Goal: Information Seeking & Learning: Find specific fact

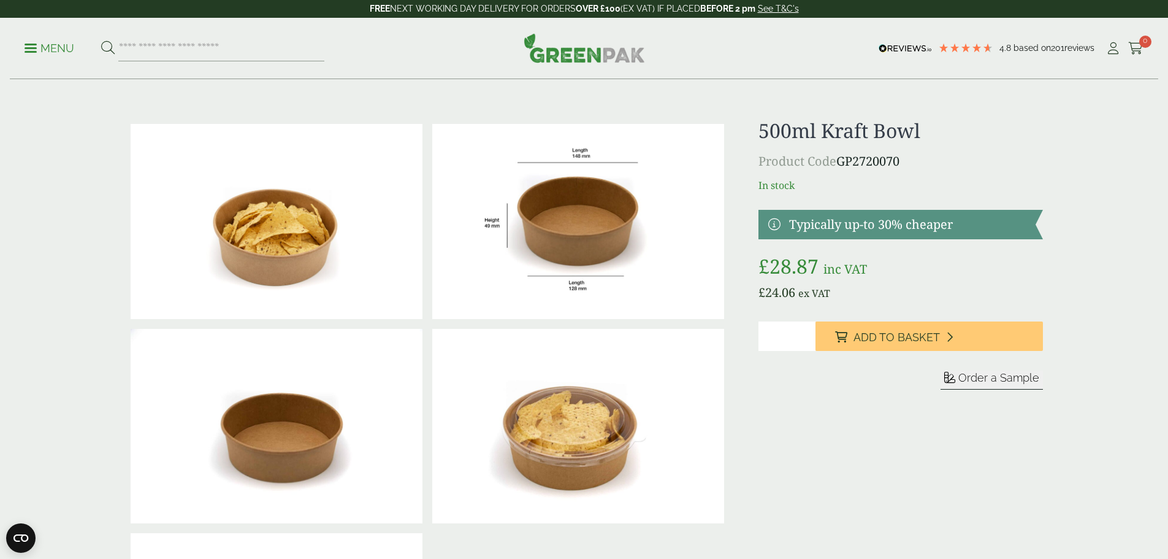
click at [66, 49] on p "Menu" at bounding box center [50, 48] width 50 height 15
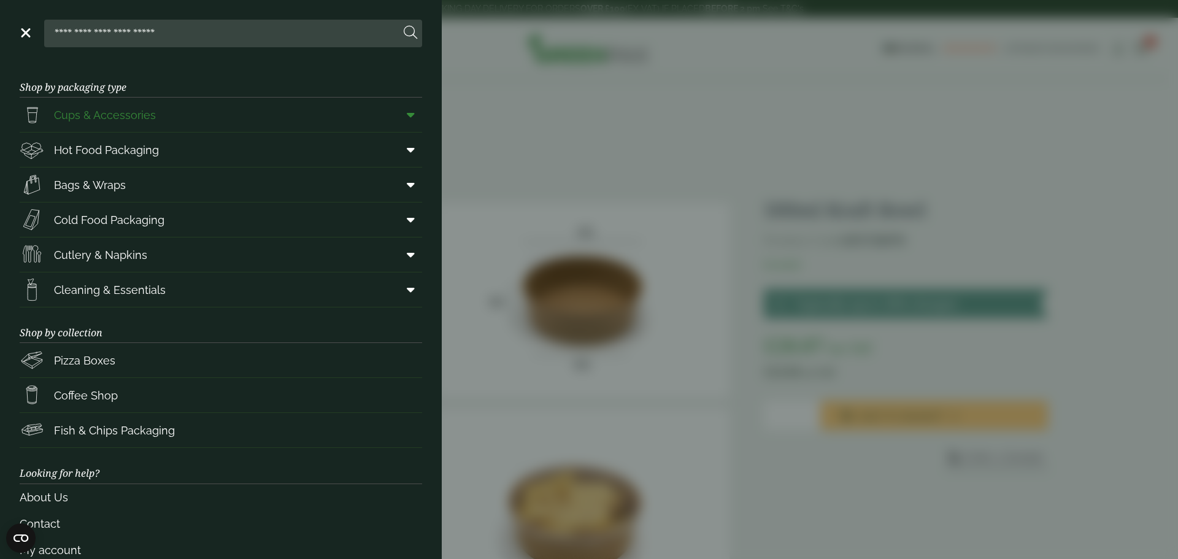
click at [145, 115] on span "Cups & Accessories" at bounding box center [105, 115] width 102 height 17
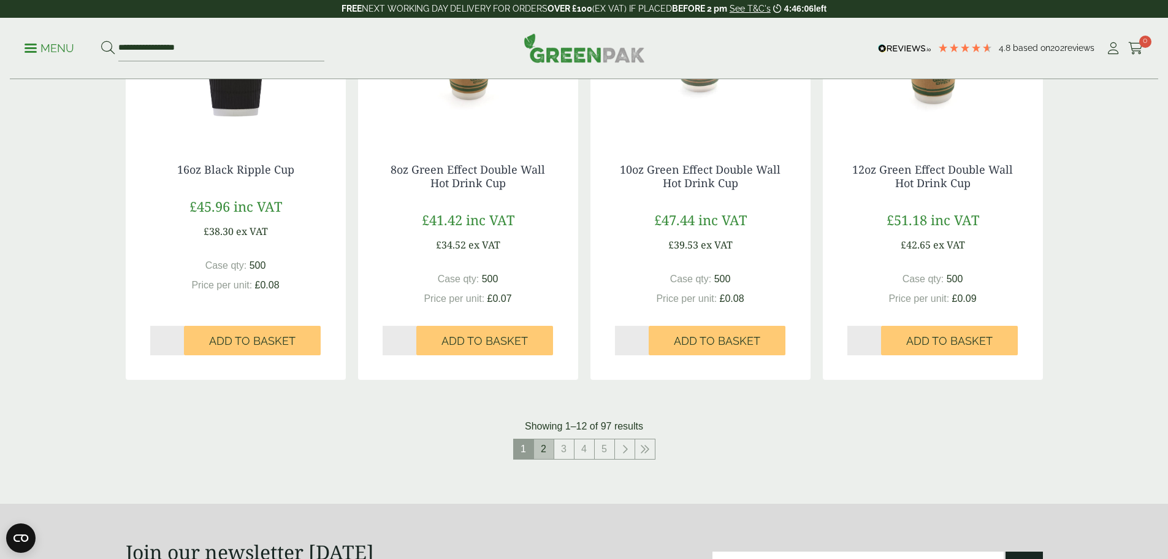
click at [546, 452] on link "2" at bounding box center [544, 449] width 20 height 20
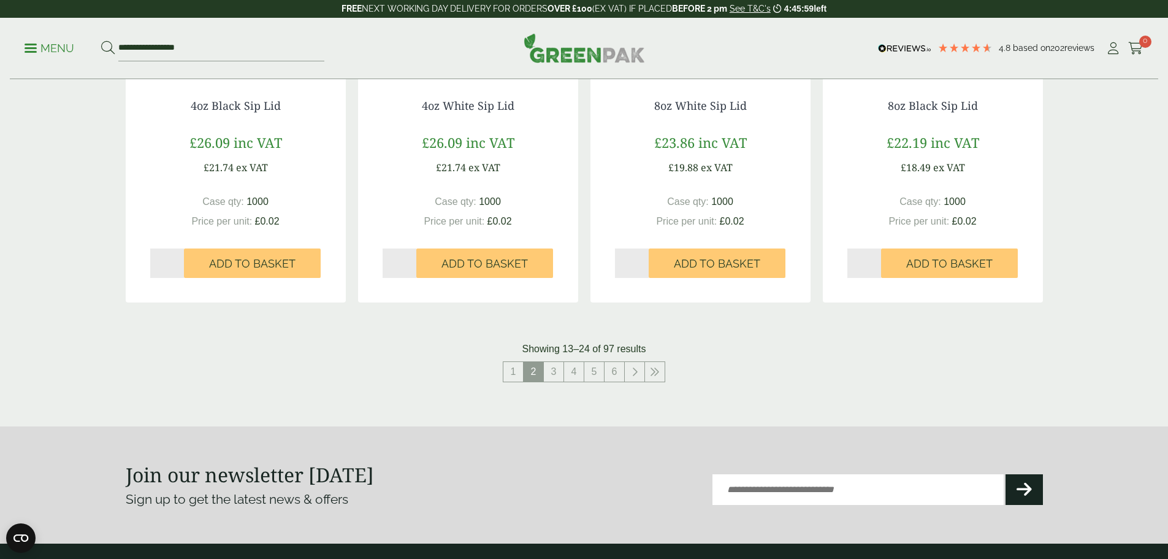
scroll to position [1227, 0]
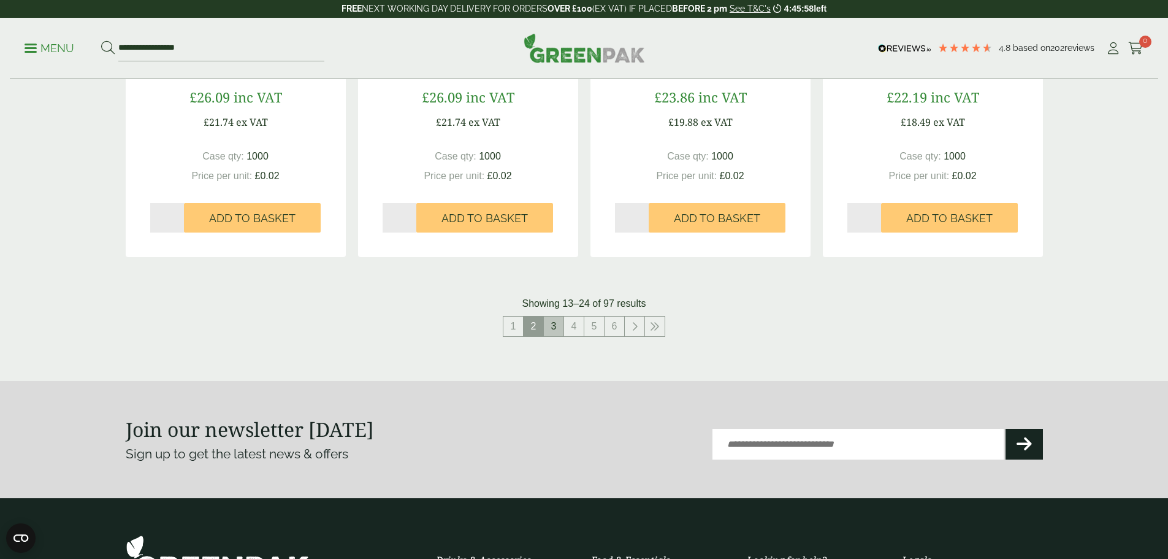
click at [556, 330] on link "3" at bounding box center [554, 326] width 20 height 20
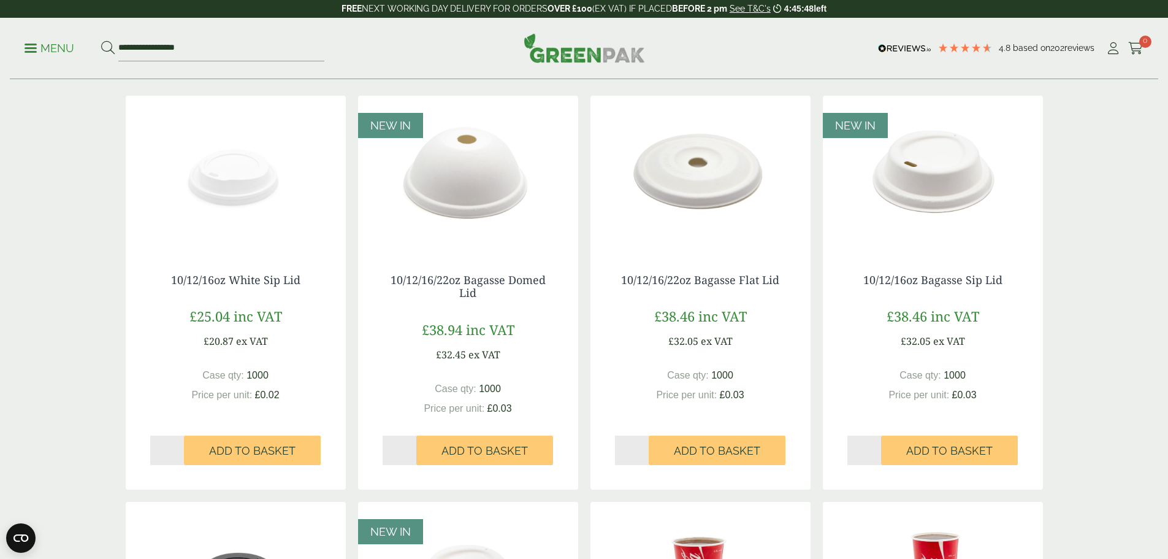
scroll to position [123, 0]
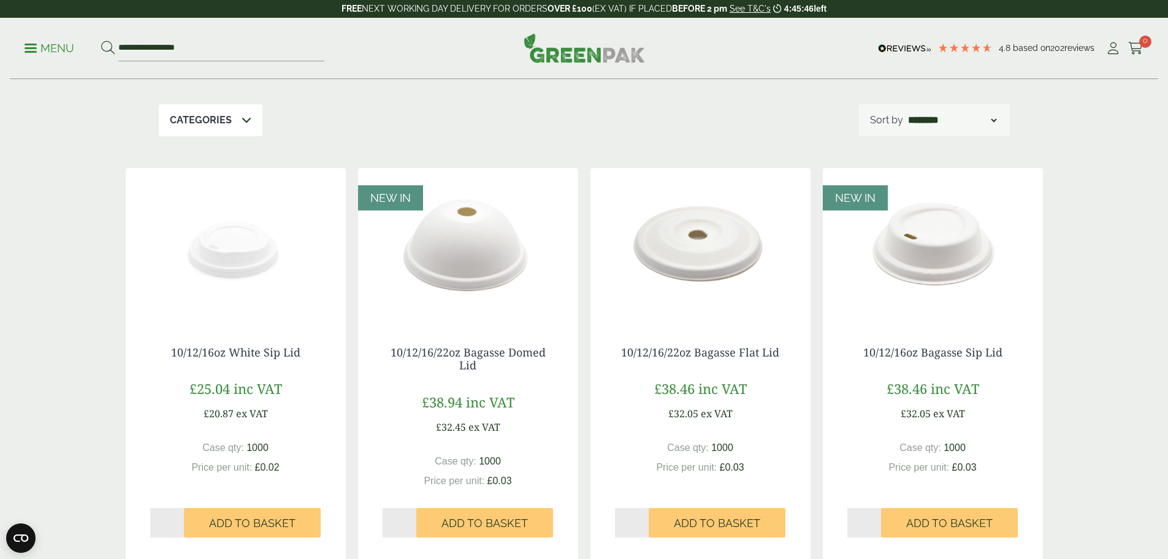
click at [252, 322] on div "10/12/16oz White Sip Lid £25.04 inc VAT £20.87 ex VAT Case qty: 1000 Price per …" at bounding box center [236, 435] width 220 height 228
click at [239, 243] on img at bounding box center [236, 244] width 220 height 153
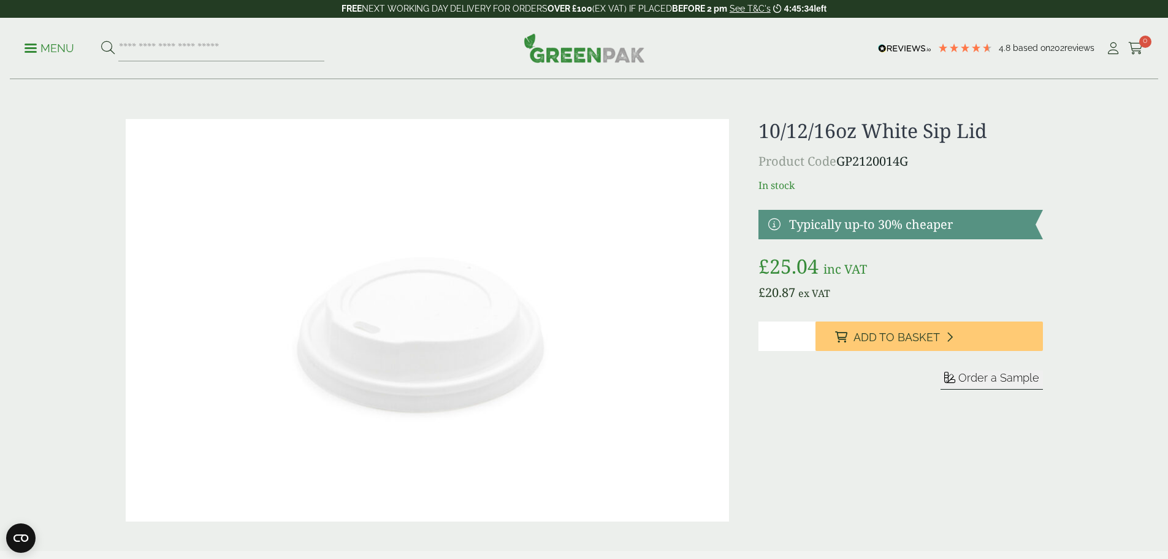
drag, startPoint x: 0, startPoint y: 0, endPoint x: 843, endPoint y: 171, distance: 860.5
click at [843, 169] on p "Product Code GP2120014G" at bounding box center [901, 161] width 284 height 18
